Goal: Information Seeking & Learning: Learn about a topic

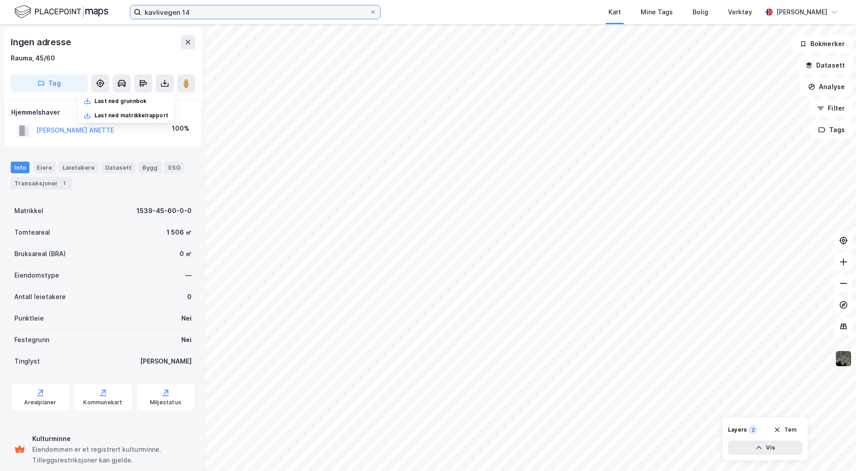
click at [192, 13] on input "kavlivegen 14" at bounding box center [255, 11] width 228 height 13
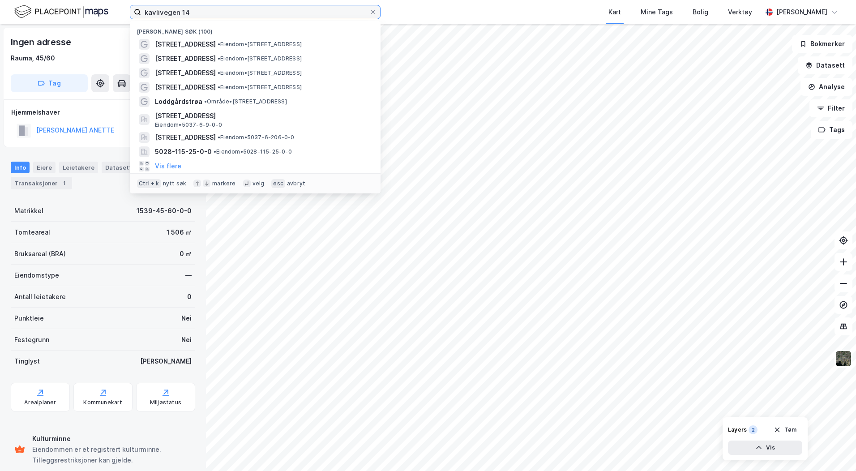
click at [192, 13] on input "kavlivegen 14" at bounding box center [255, 11] width 228 height 13
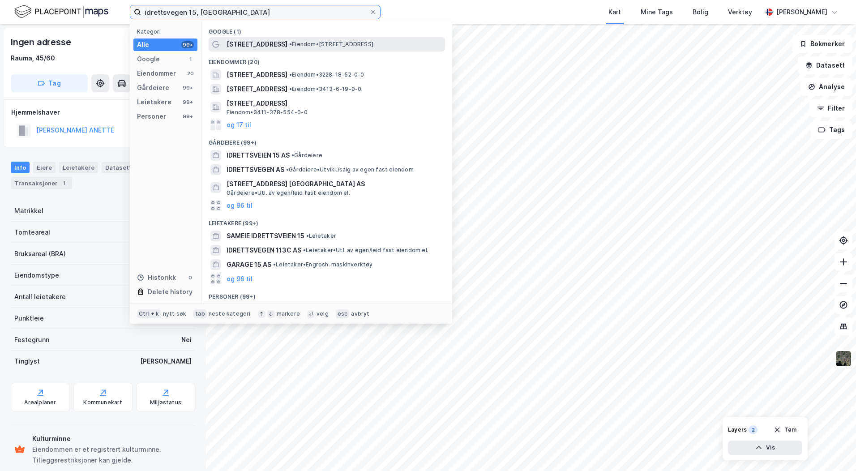
type input "idrettsvegen 15, [GEOGRAPHIC_DATA]"
click at [268, 48] on span "[STREET_ADDRESS]" at bounding box center [256, 44] width 61 height 11
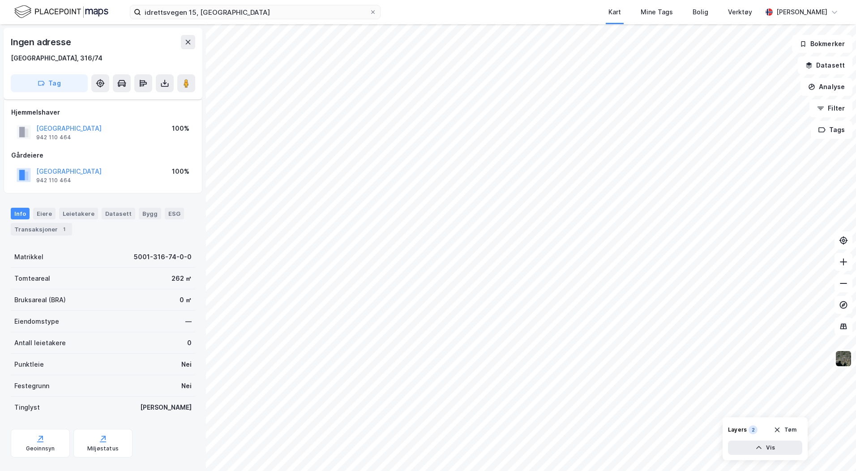
scroll to position [16, 0]
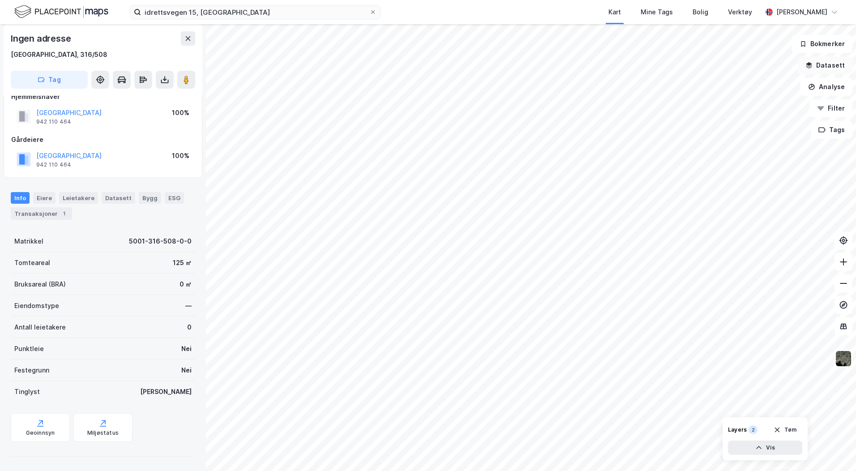
click at [831, 64] on button "Datasett" at bounding box center [824, 65] width 55 height 18
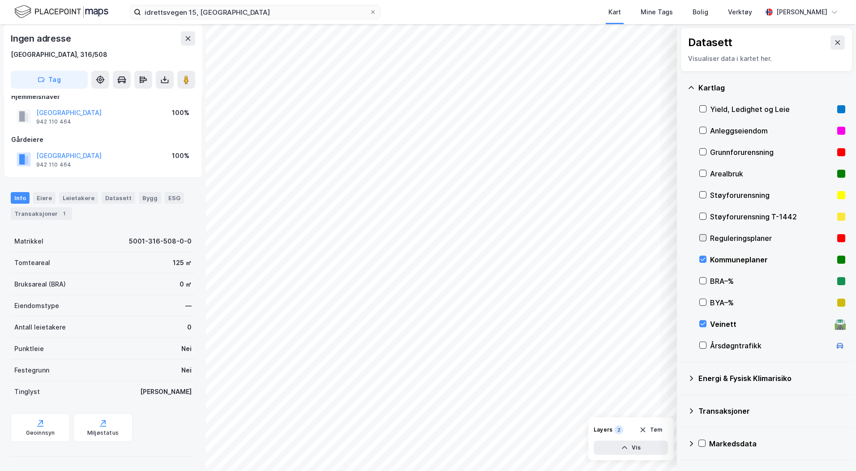
click at [704, 235] on icon at bounding box center [702, 237] width 6 height 6
click at [705, 320] on icon at bounding box center [702, 323] width 6 height 6
click at [705, 259] on icon at bounding box center [702, 259] width 6 height 6
